Goal: Transaction & Acquisition: Book appointment/travel/reservation

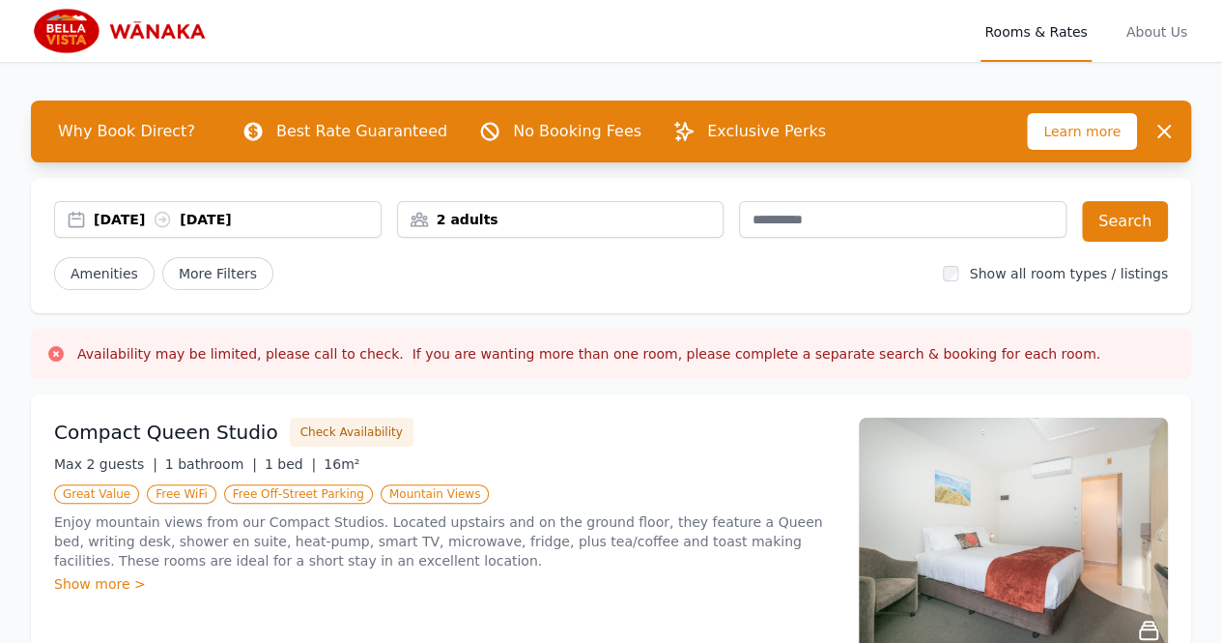
click at [147, 221] on div "[DATE] [DATE]" at bounding box center [237, 219] width 287 height 19
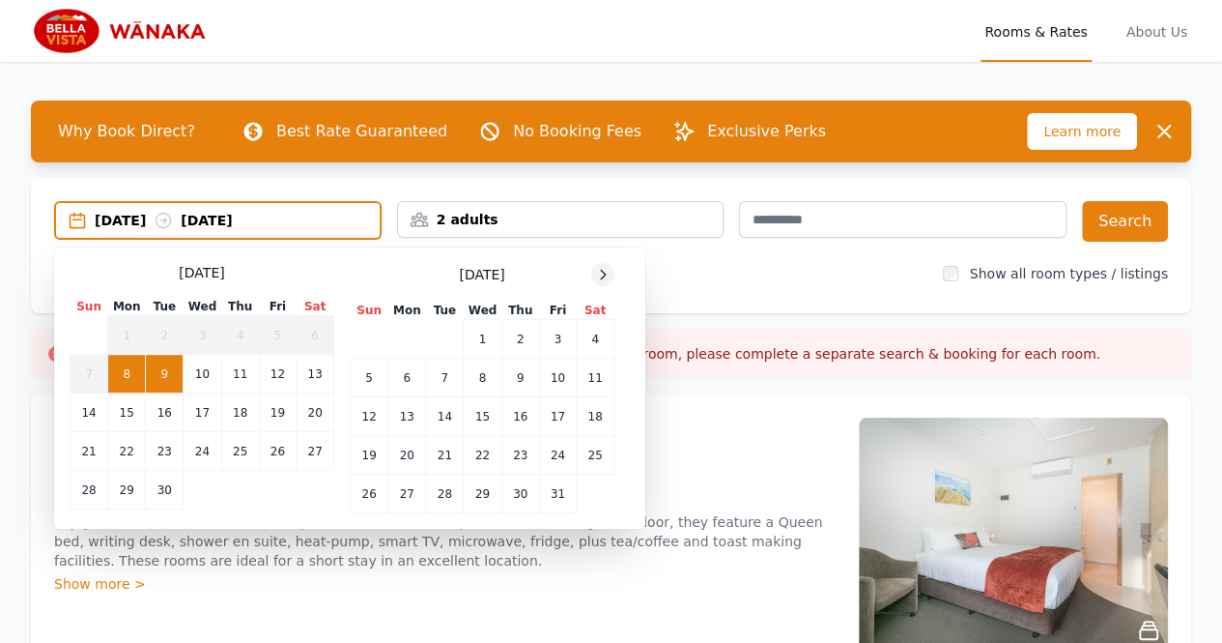
click at [604, 272] on icon at bounding box center [602, 274] width 15 height 15
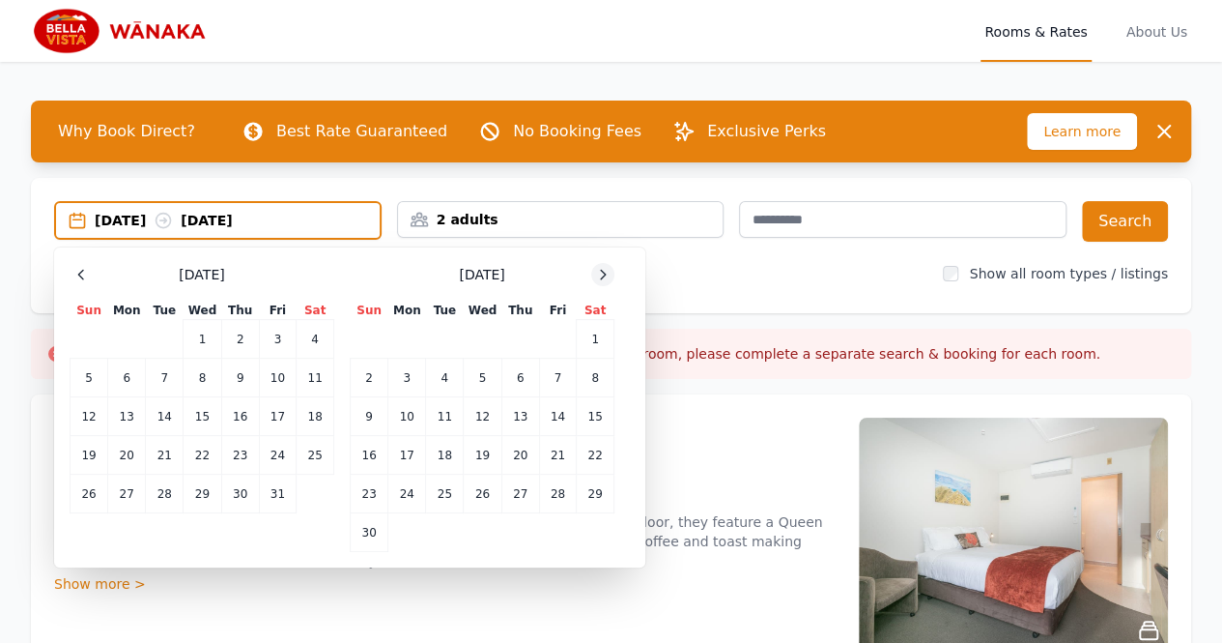
click at [604, 272] on icon at bounding box center [602, 274] width 15 height 15
click at [481, 496] on td "31" at bounding box center [483, 493] width 38 height 39
click at [612, 270] on div at bounding box center [602, 274] width 23 height 23
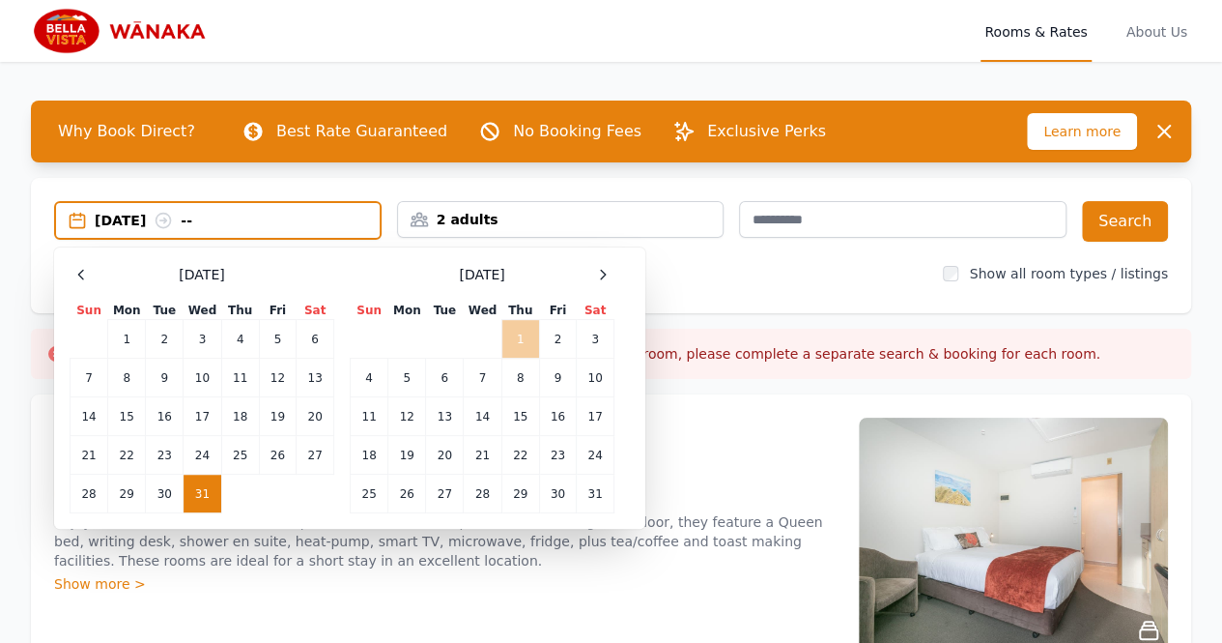
click at [531, 337] on td "1" at bounding box center [521, 339] width 38 height 39
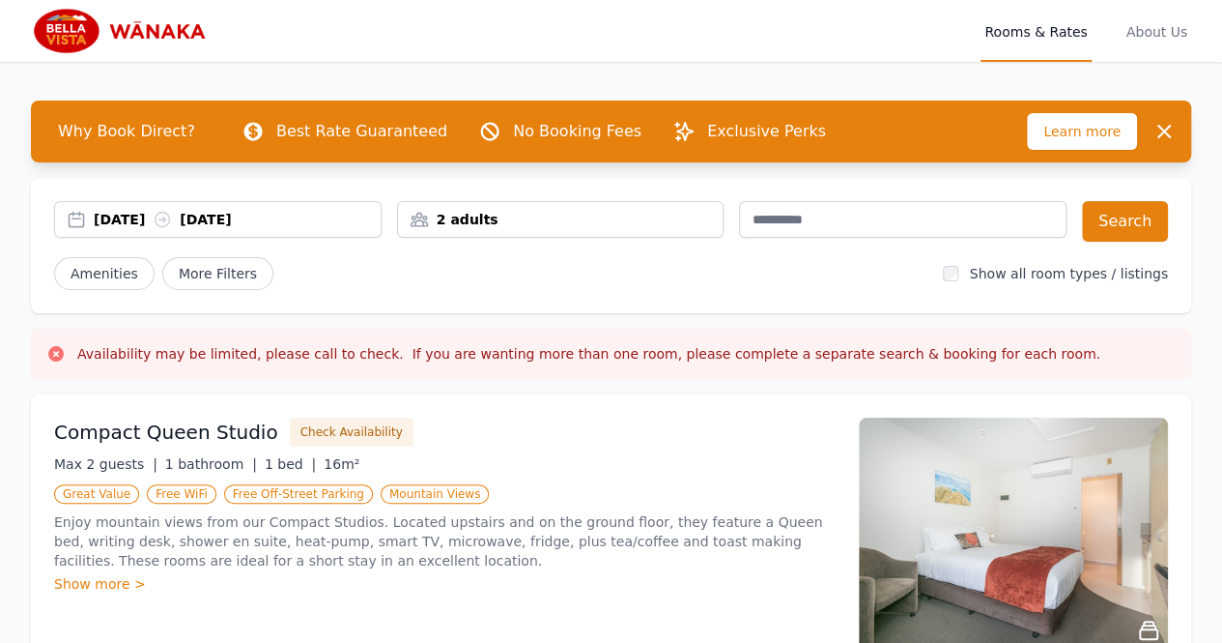
click at [535, 227] on div "2 adults" at bounding box center [561, 219] width 326 height 19
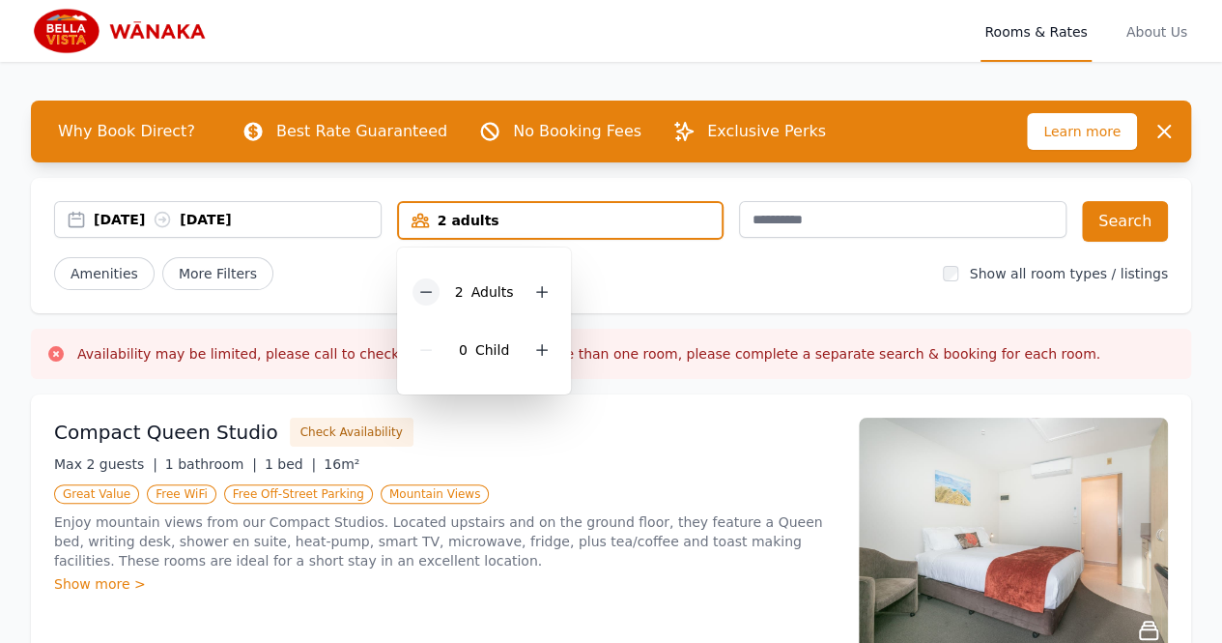
click at [437, 295] on div at bounding box center [426, 291] width 27 height 27
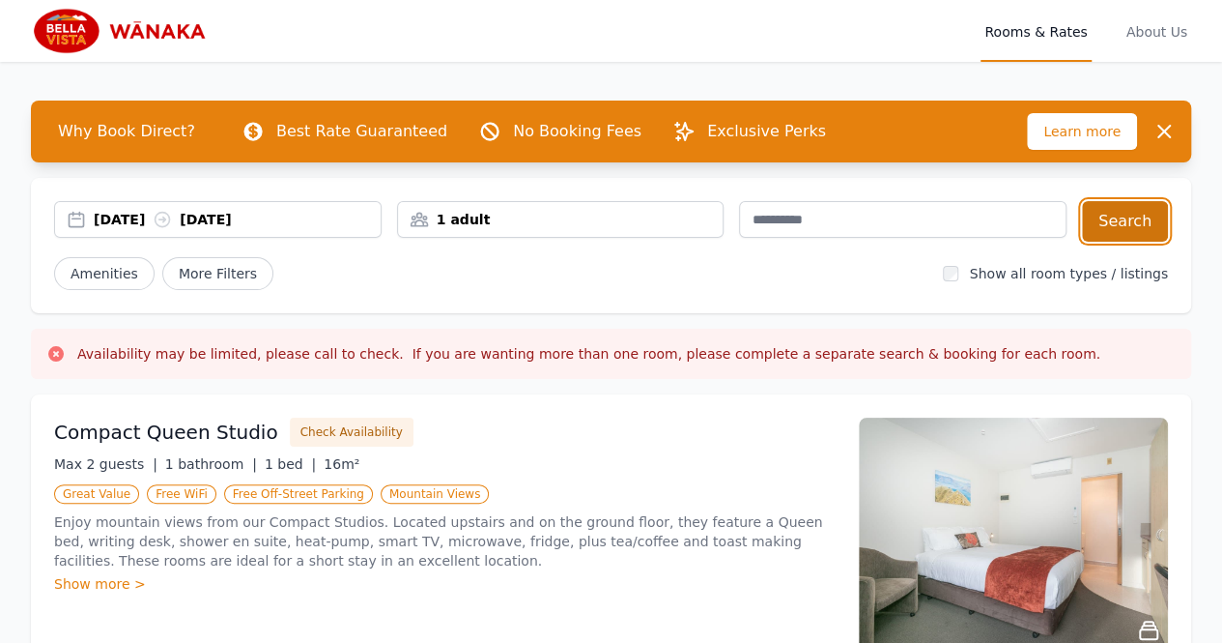
click at [1138, 220] on button "Search" at bounding box center [1125, 221] width 86 height 41
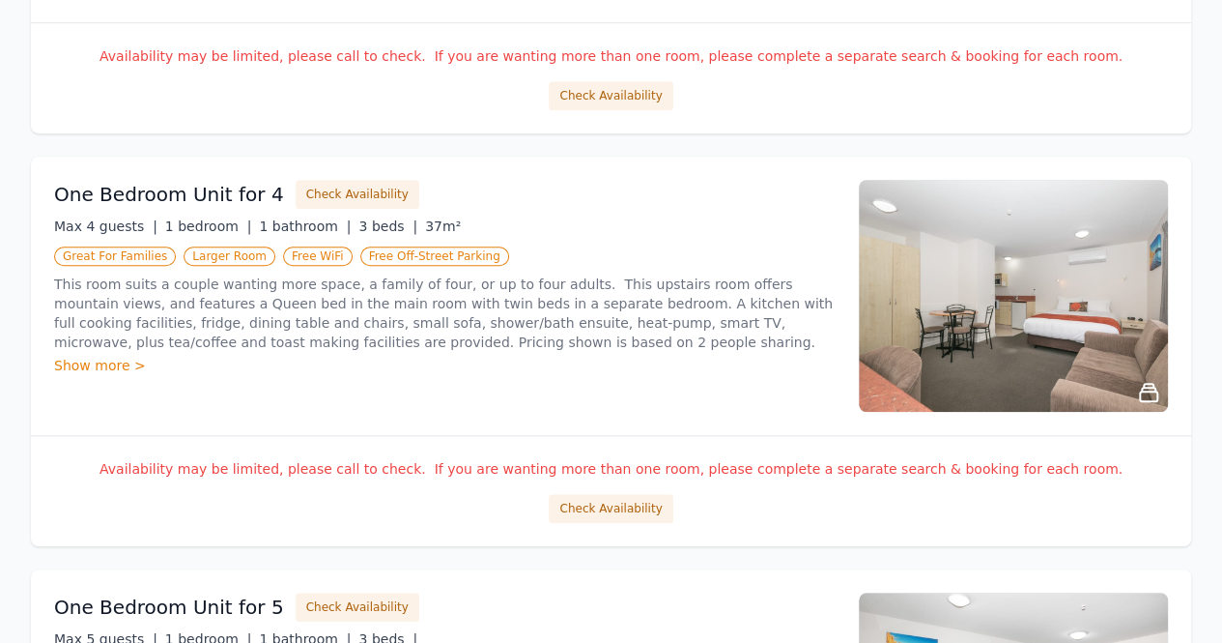
scroll to position [667, 0]
